Goal: Task Accomplishment & Management: Complete application form

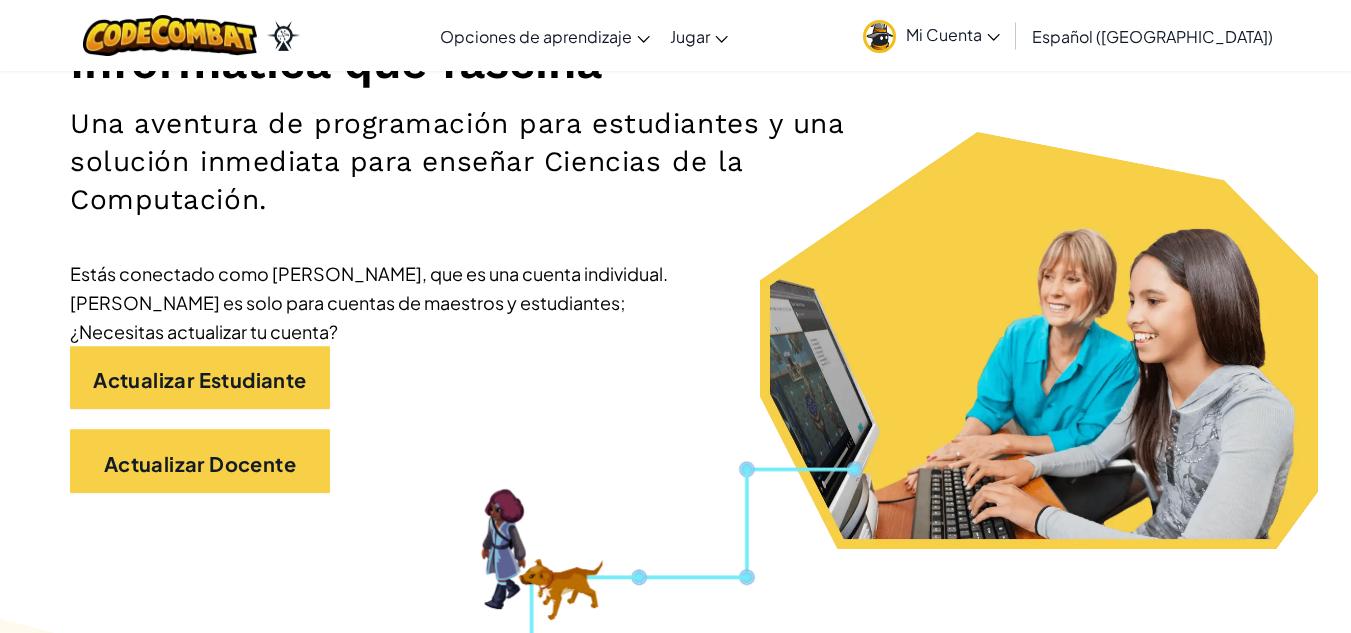
scroll to position [299, 0]
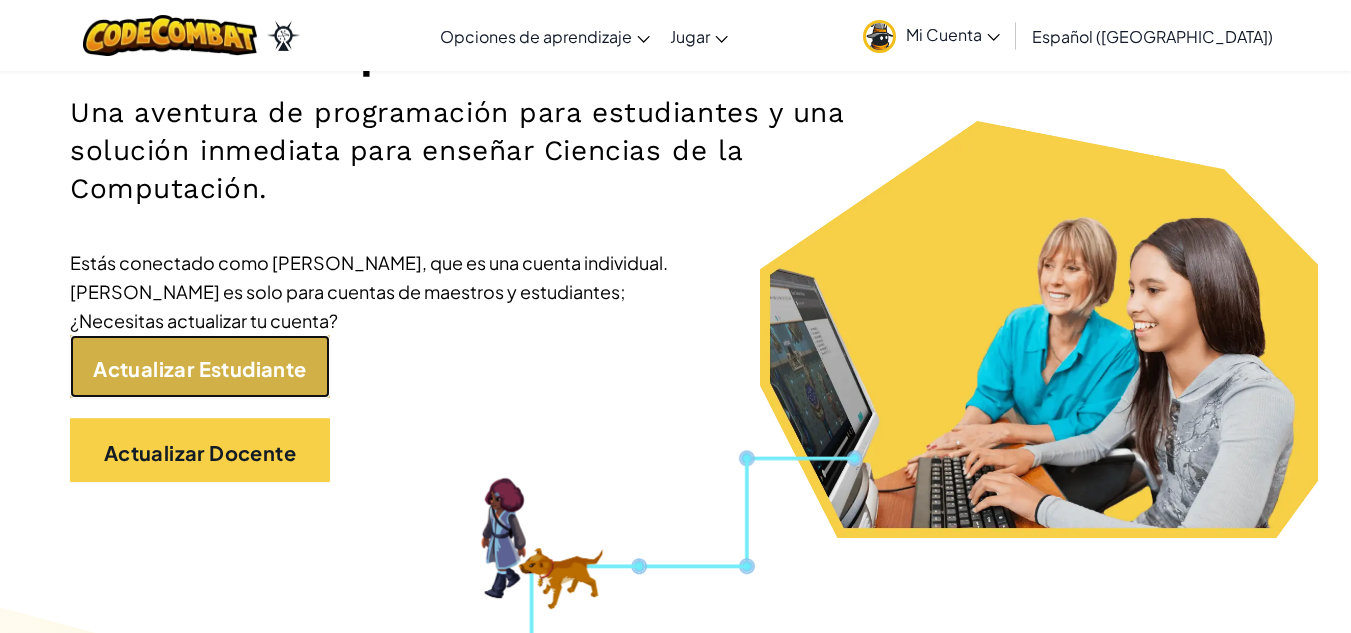
click at [287, 361] on font "Actualizar Estudiante" at bounding box center [199, 367] width 213 height 25
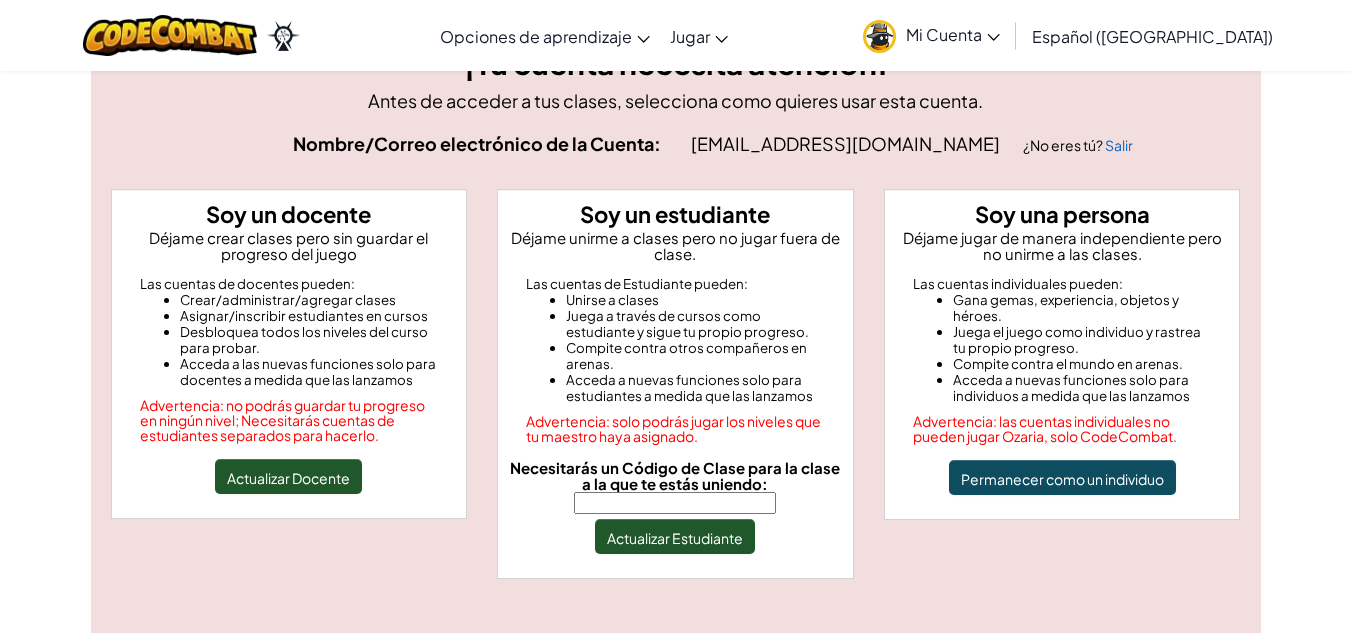
scroll to position [75, 0]
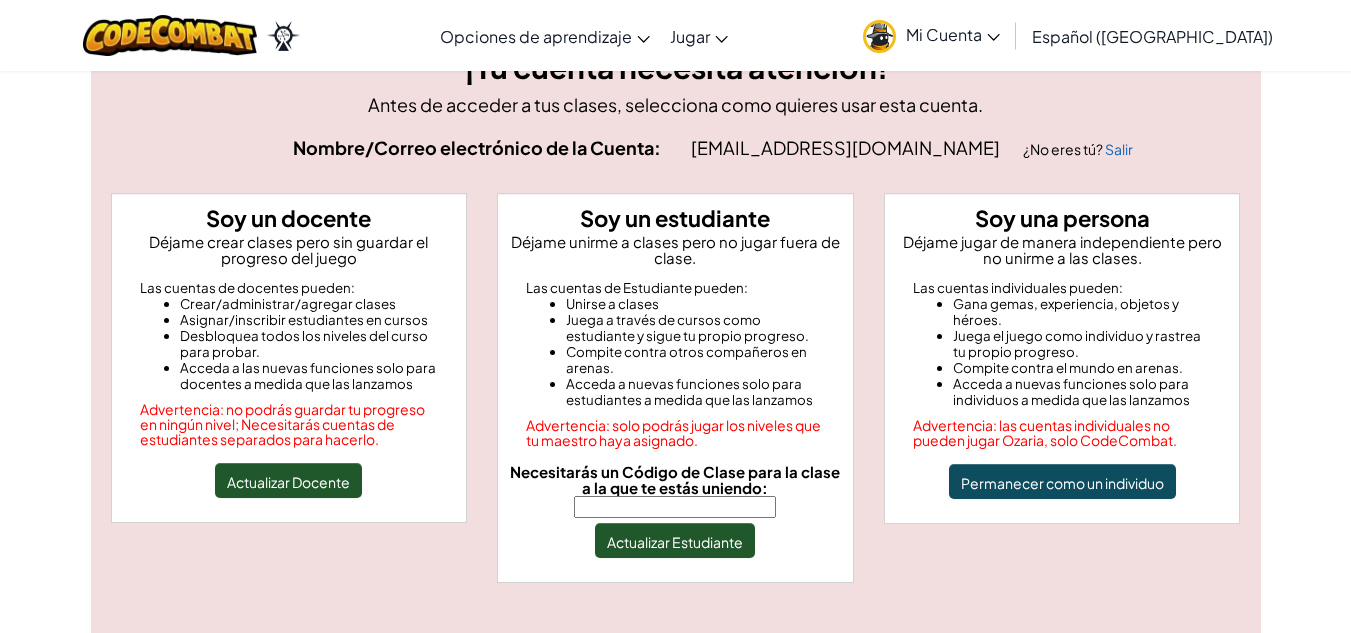
click at [727, 503] on input "Necesitarás un Código de Clase para la clase a la que te estás uniendo:" at bounding box center [675, 507] width 202 height 22
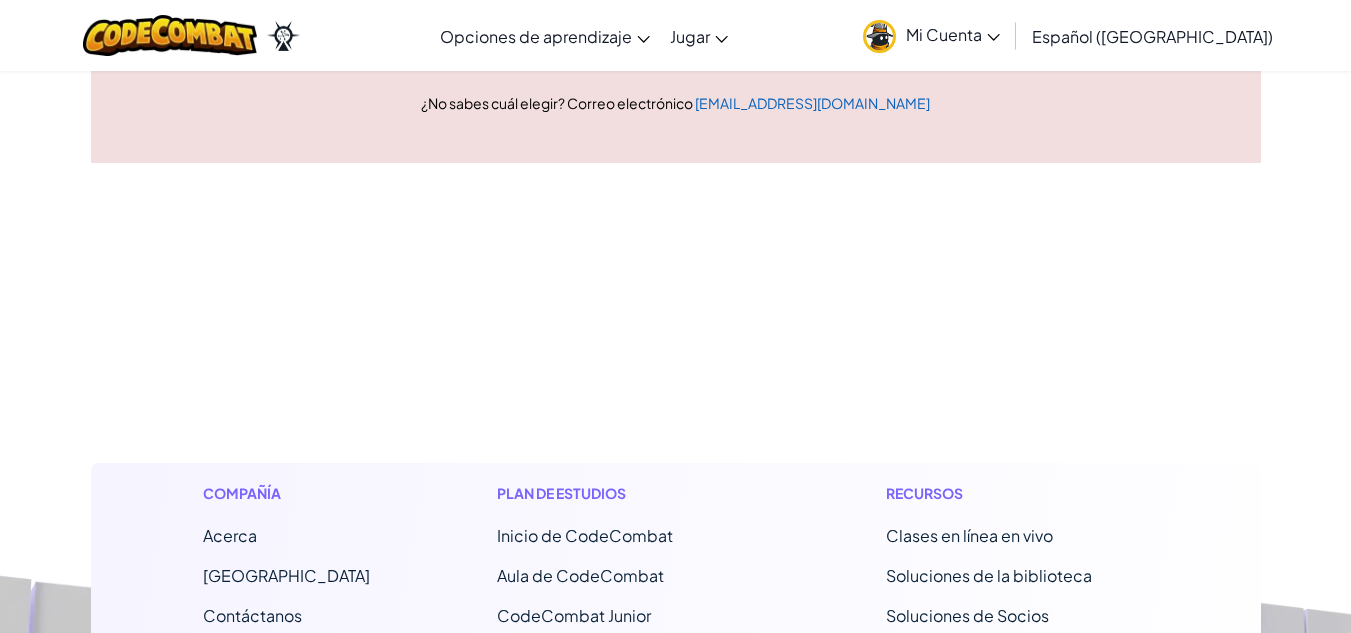
scroll to position [0, 0]
